Goal: Task Accomplishment & Management: Manage account settings

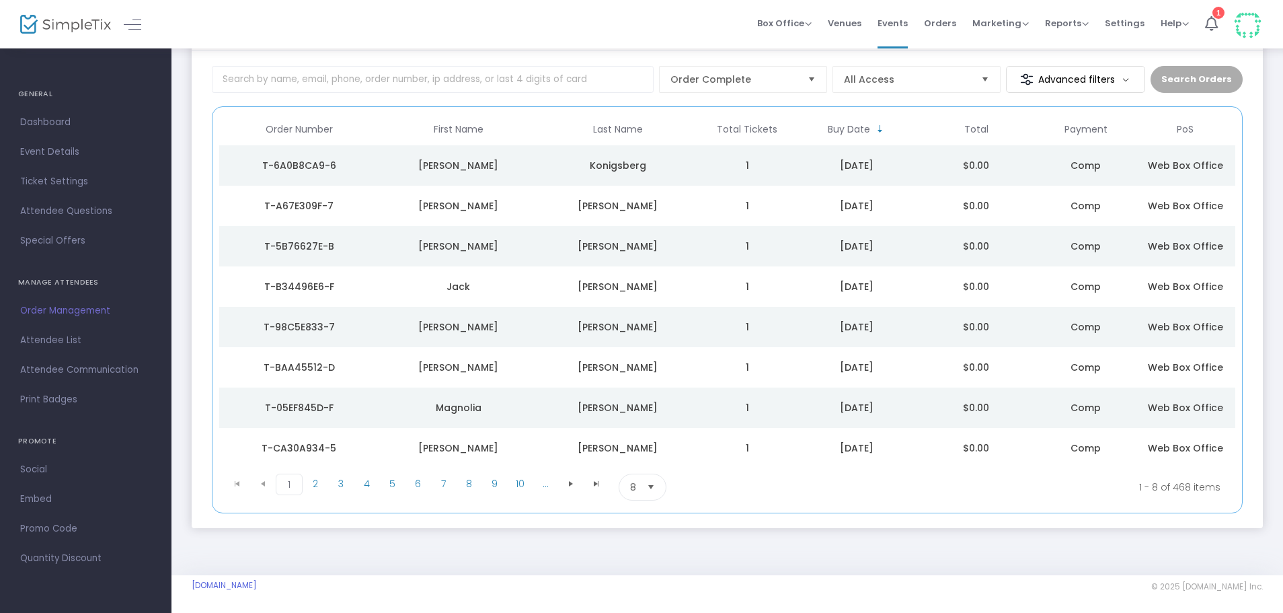
scroll to position [76, 0]
click at [87, 303] on span "Order Management" at bounding box center [85, 310] width 131 height 17
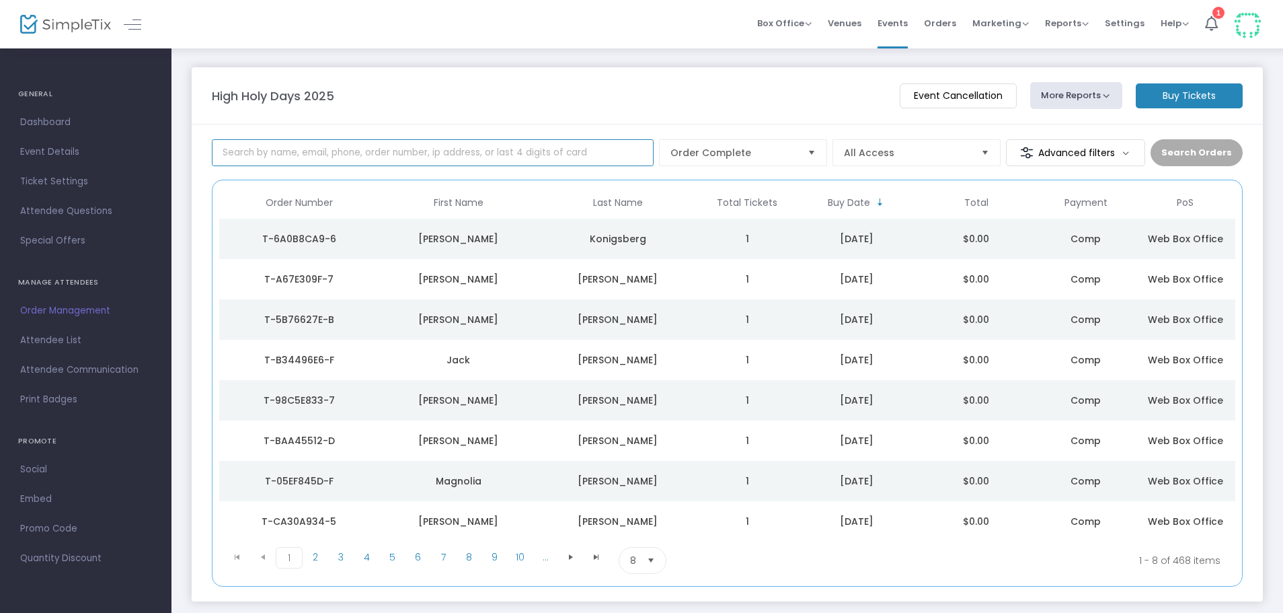
click at [367, 145] on input at bounding box center [433, 152] width 442 height 27
click at [447, 113] on m-panel-header "High Holy Days 2025 Event Cancellation More Reports Export Sales Report Export …" at bounding box center [727, 95] width 1071 height 57
click at [761, 153] on span "Order Complete" at bounding box center [733, 152] width 126 height 13
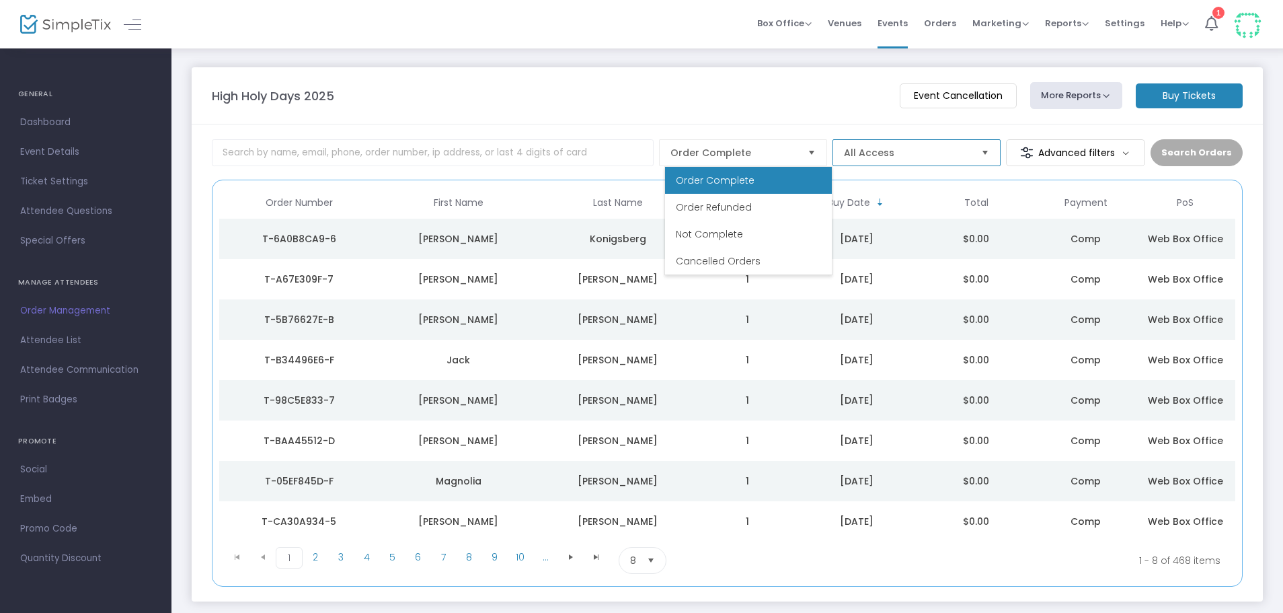
click at [890, 149] on span "All Access" at bounding box center [907, 152] width 126 height 13
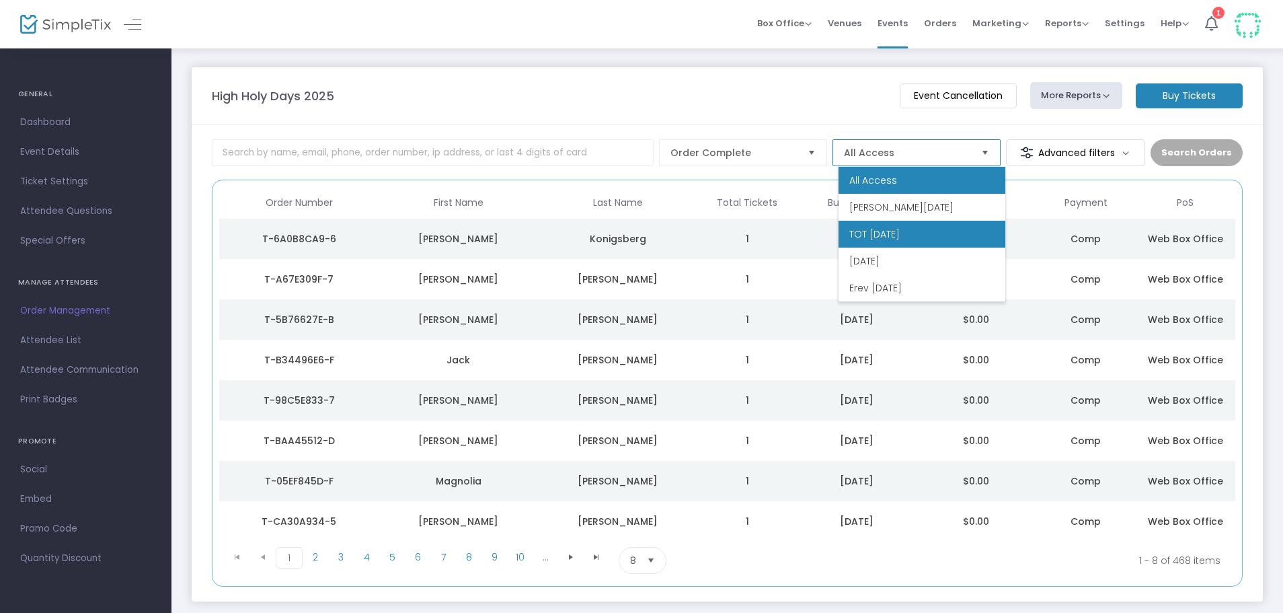
click at [924, 225] on li "TOT Rosh Hashanah" at bounding box center [922, 234] width 167 height 27
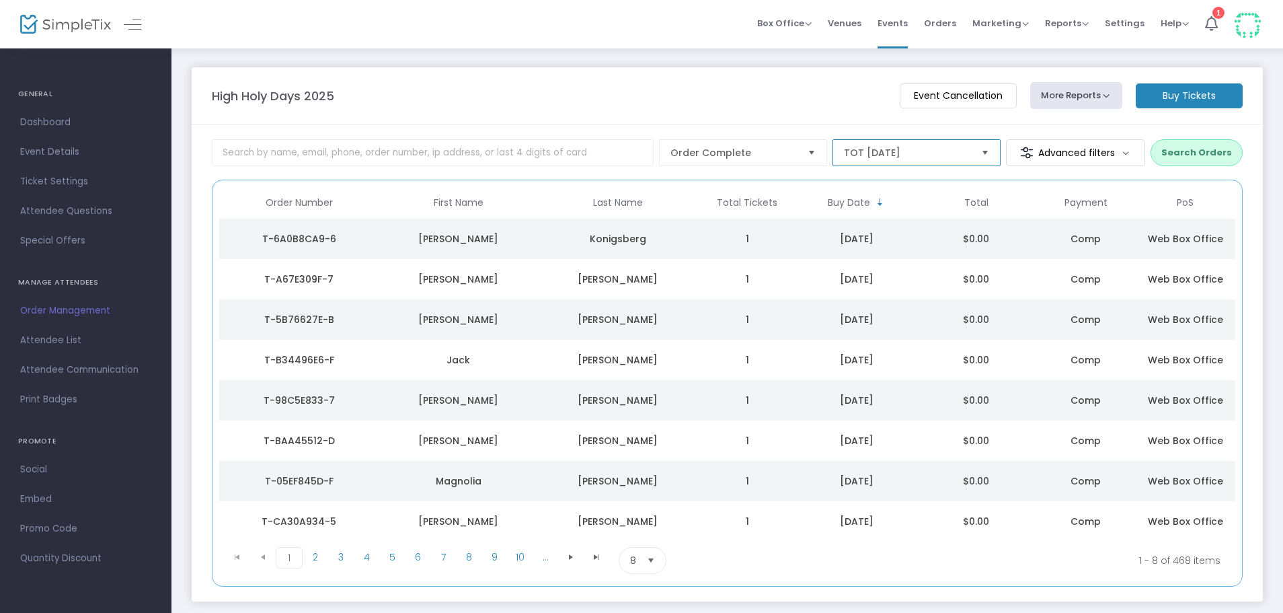
click at [896, 161] on span "TOT Rosh Hashanah" at bounding box center [907, 153] width 137 height 26
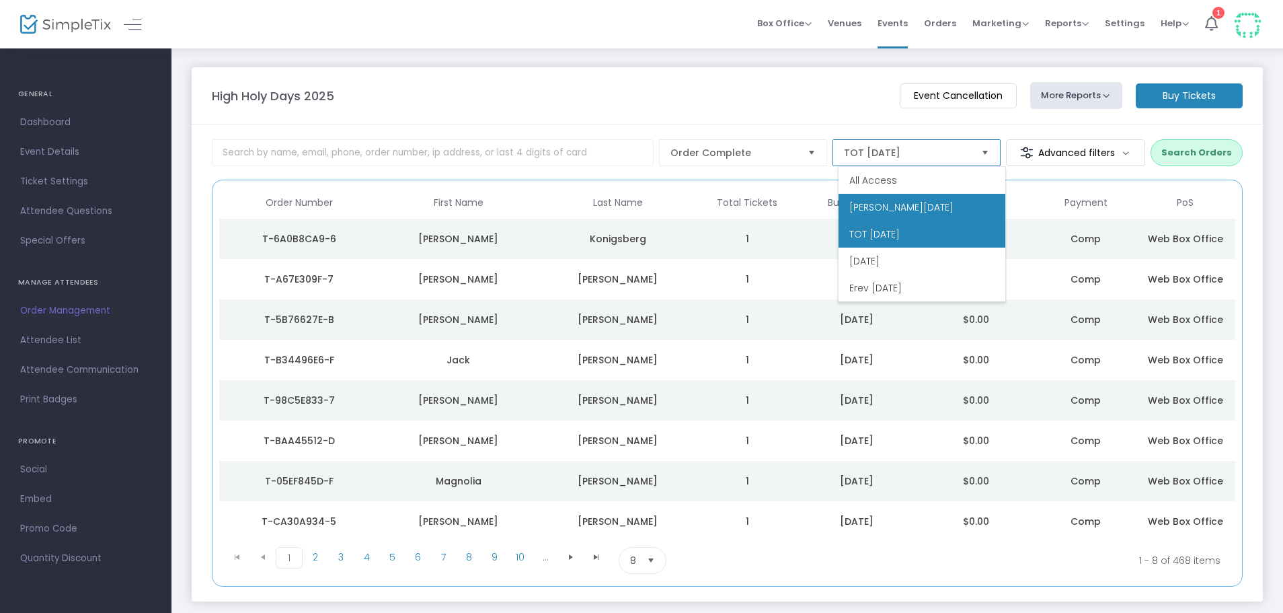
click at [909, 201] on span "Erev Rosh Hashanah" at bounding box center [901, 206] width 104 height 13
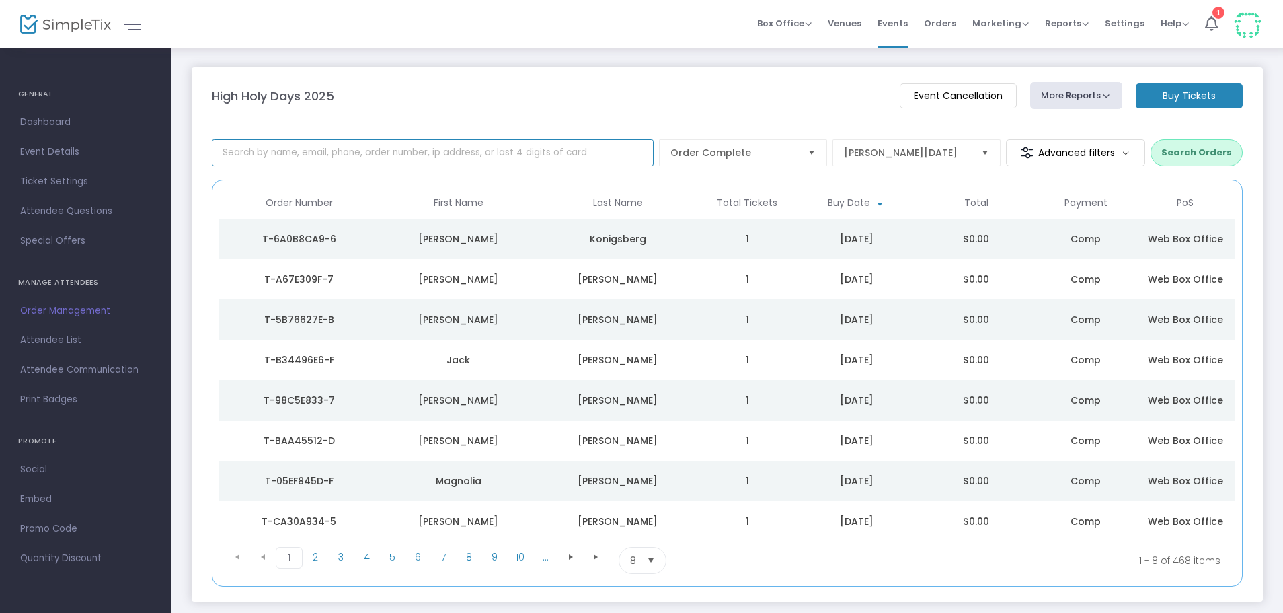
click at [446, 150] on input at bounding box center [433, 152] width 442 height 27
type input "leibman"
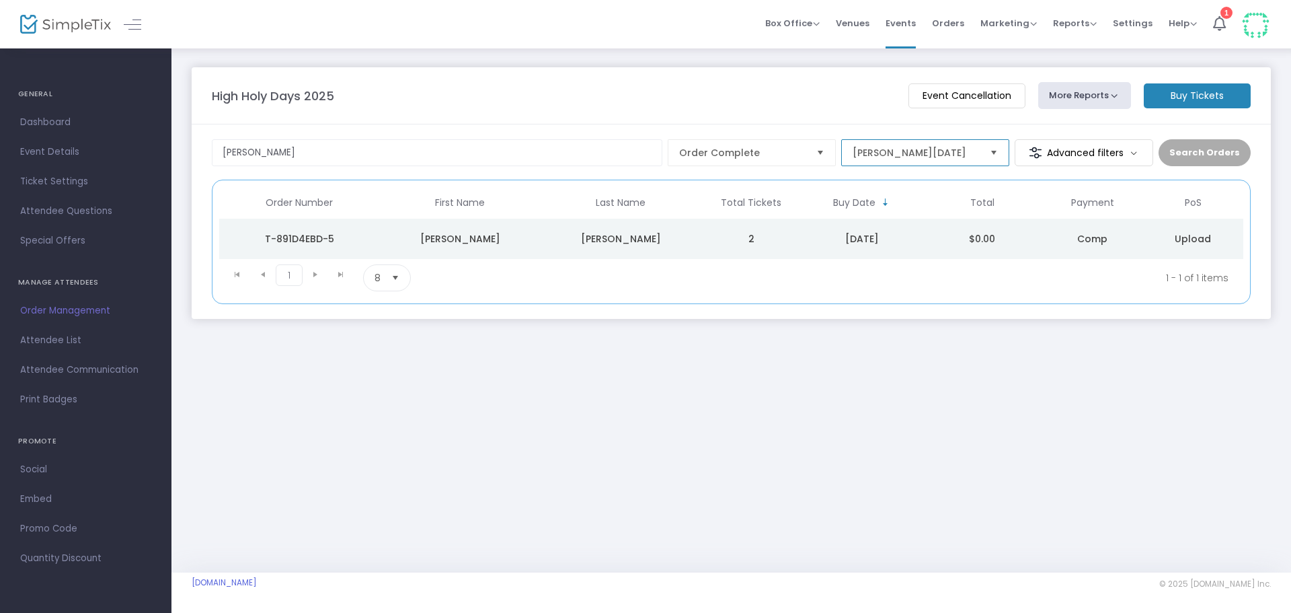
click at [960, 149] on span "Erev Rosh Hashanah" at bounding box center [916, 152] width 126 height 13
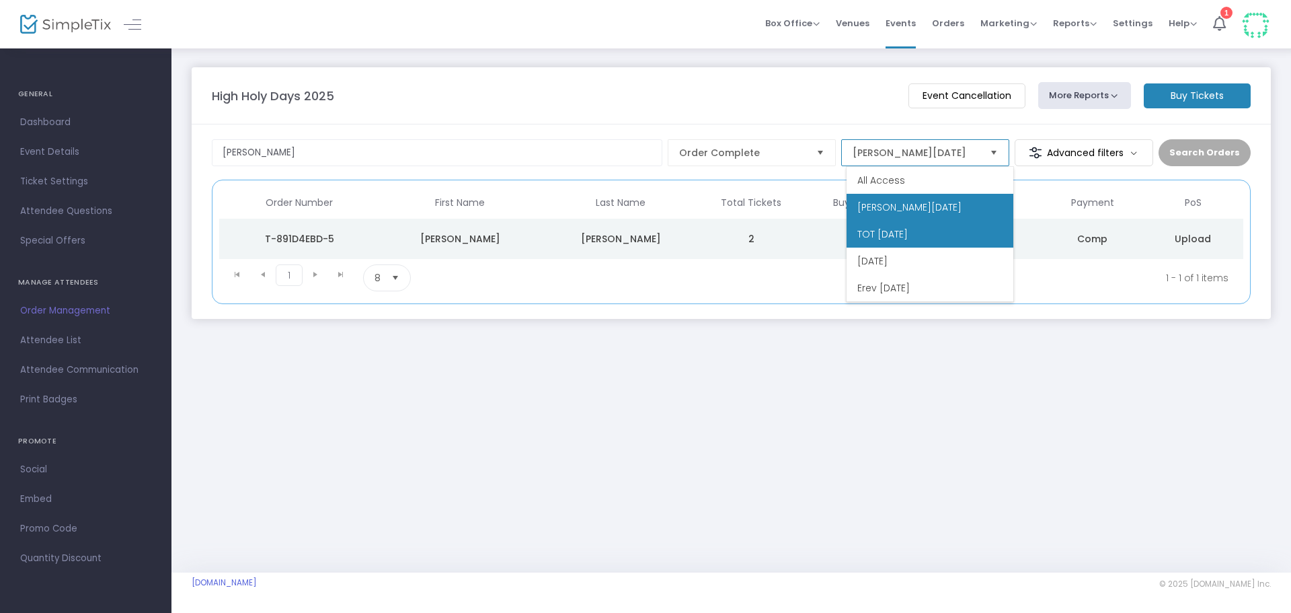
click at [908, 232] on span "TOT Rosh Hashanah" at bounding box center [882, 233] width 50 height 13
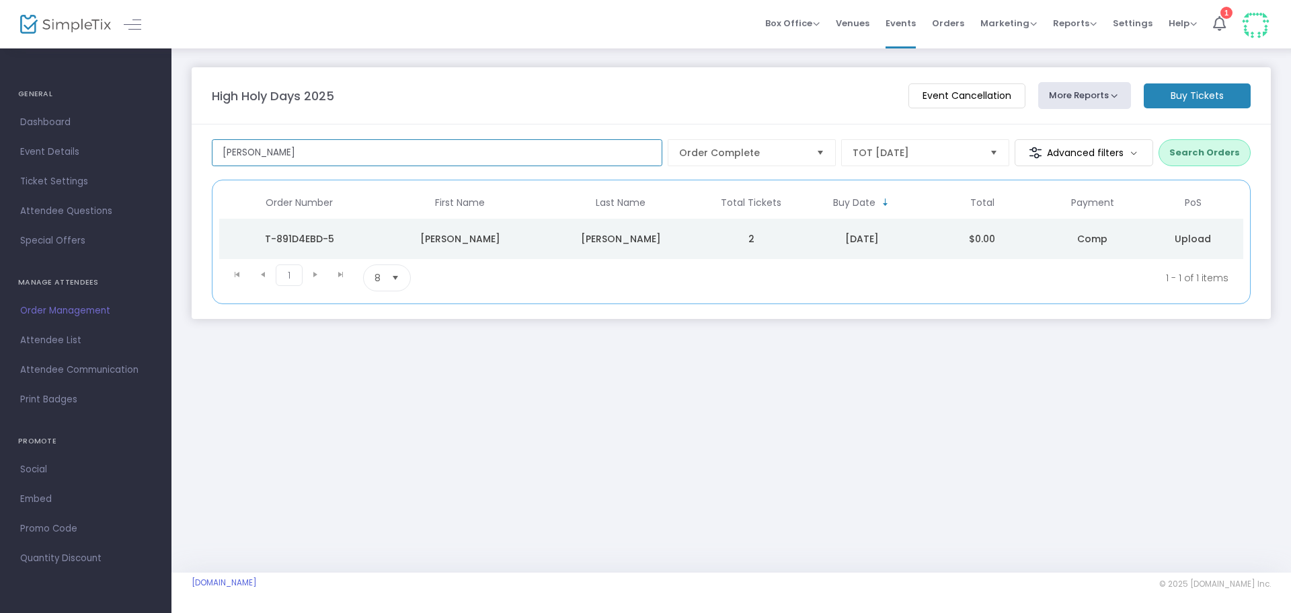
click at [402, 149] on input "leibman" at bounding box center [437, 152] width 451 height 27
